Goal: Transaction & Acquisition: Purchase product/service

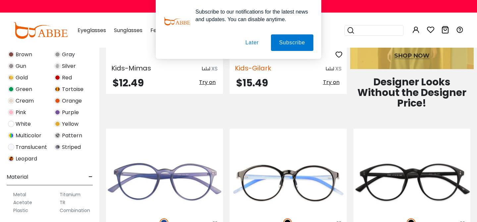
scroll to position [547, 0]
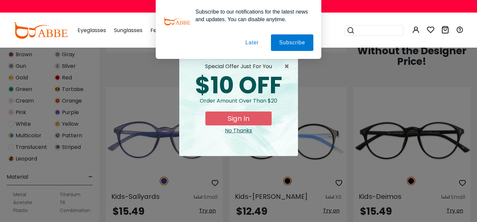
click at [245, 131] on div "No Thanks" at bounding box center [238, 131] width 108 height 8
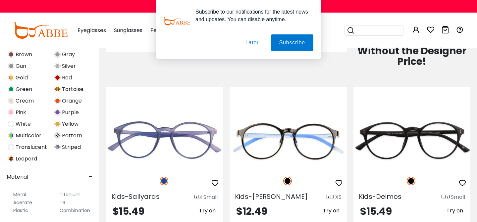
click at [0, 0] on button "Later" at bounding box center [0, 0] width 0 height 0
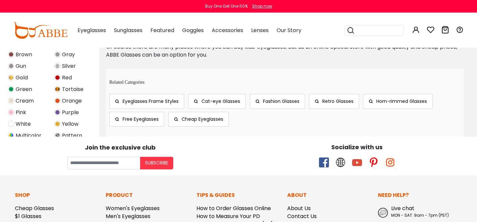
scroll to position [2080, 0]
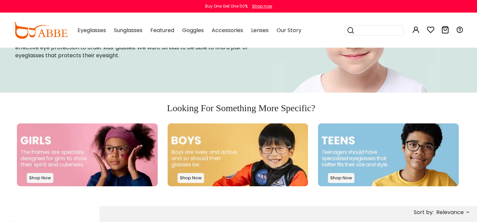
scroll to position [73, 0]
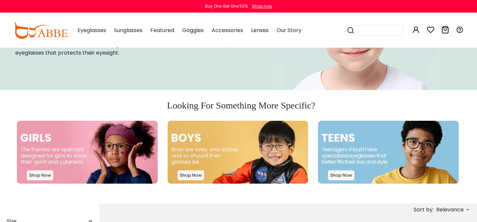
click at [44, 175] on p "Shop Now" at bounding box center [40, 175] width 26 height 10
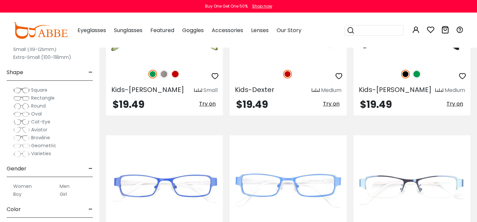
scroll to position [1987, 0]
